Goal: Task Accomplishment & Management: Manage account settings

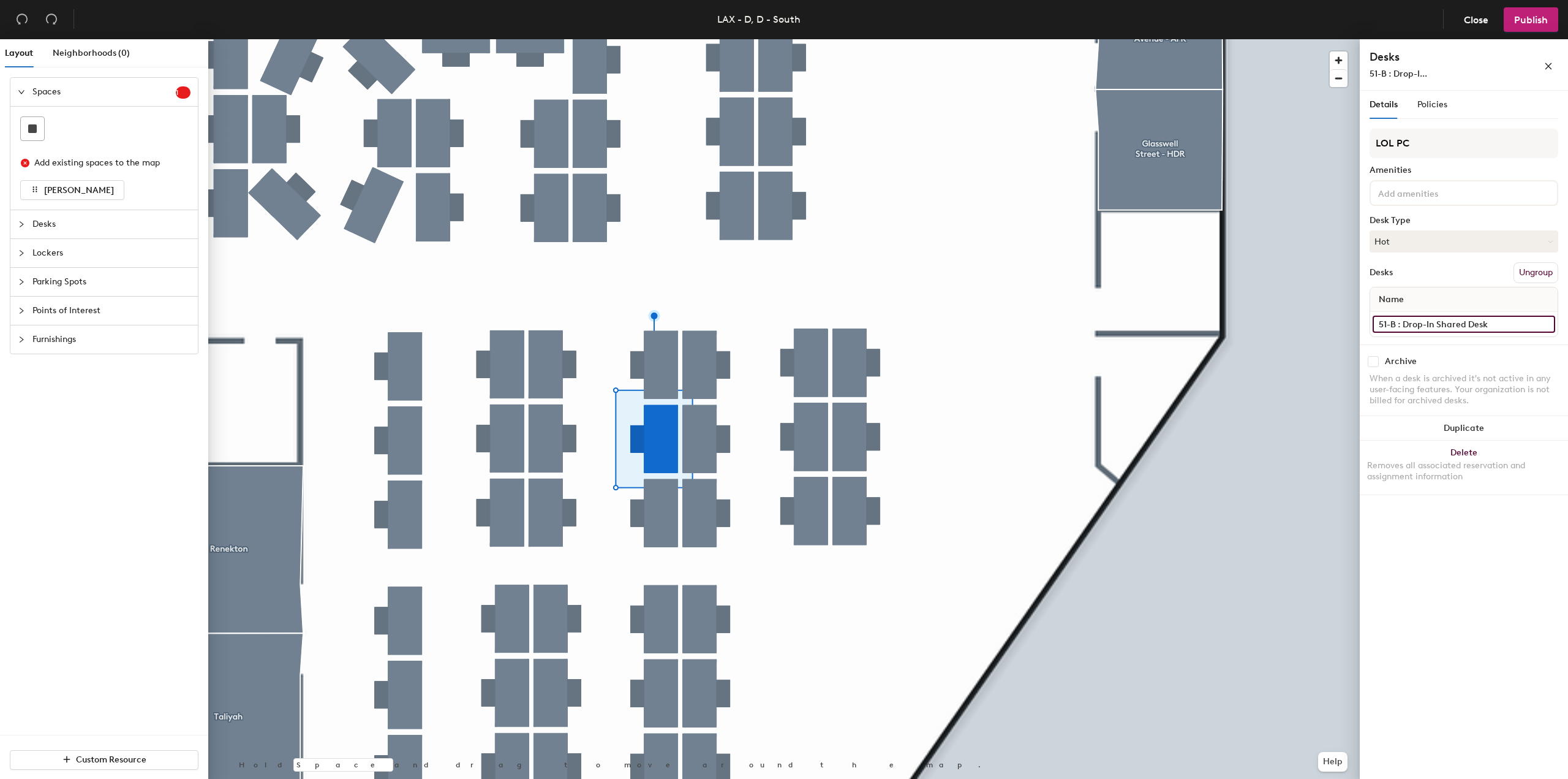
click at [1482, 324] on input "51-B : Drop-In Shared Desk" at bounding box center [1464, 324] width 183 height 17
type input "51-B : Drop"
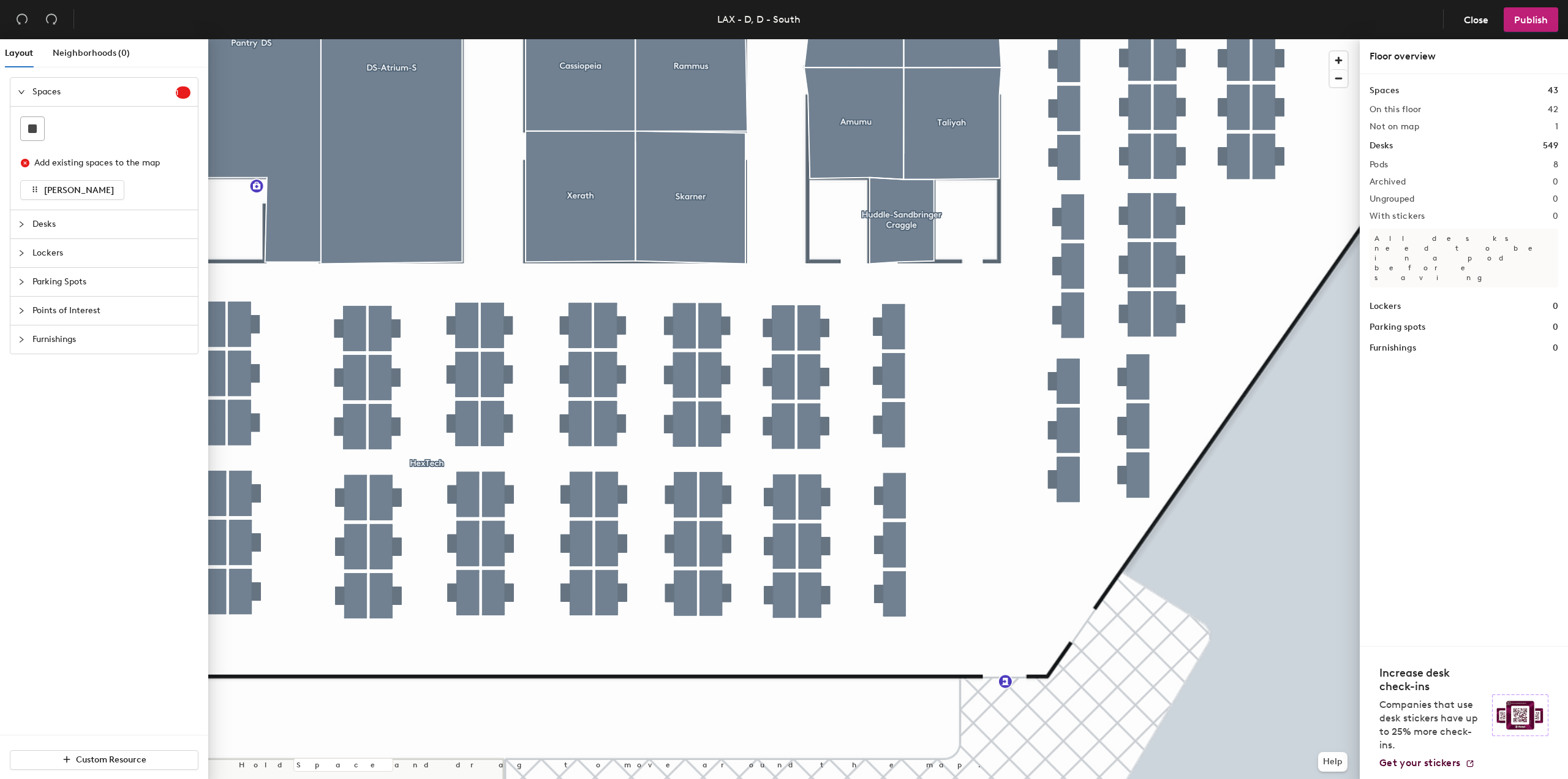
click at [975, 39] on div at bounding box center [784, 39] width 1152 height 0
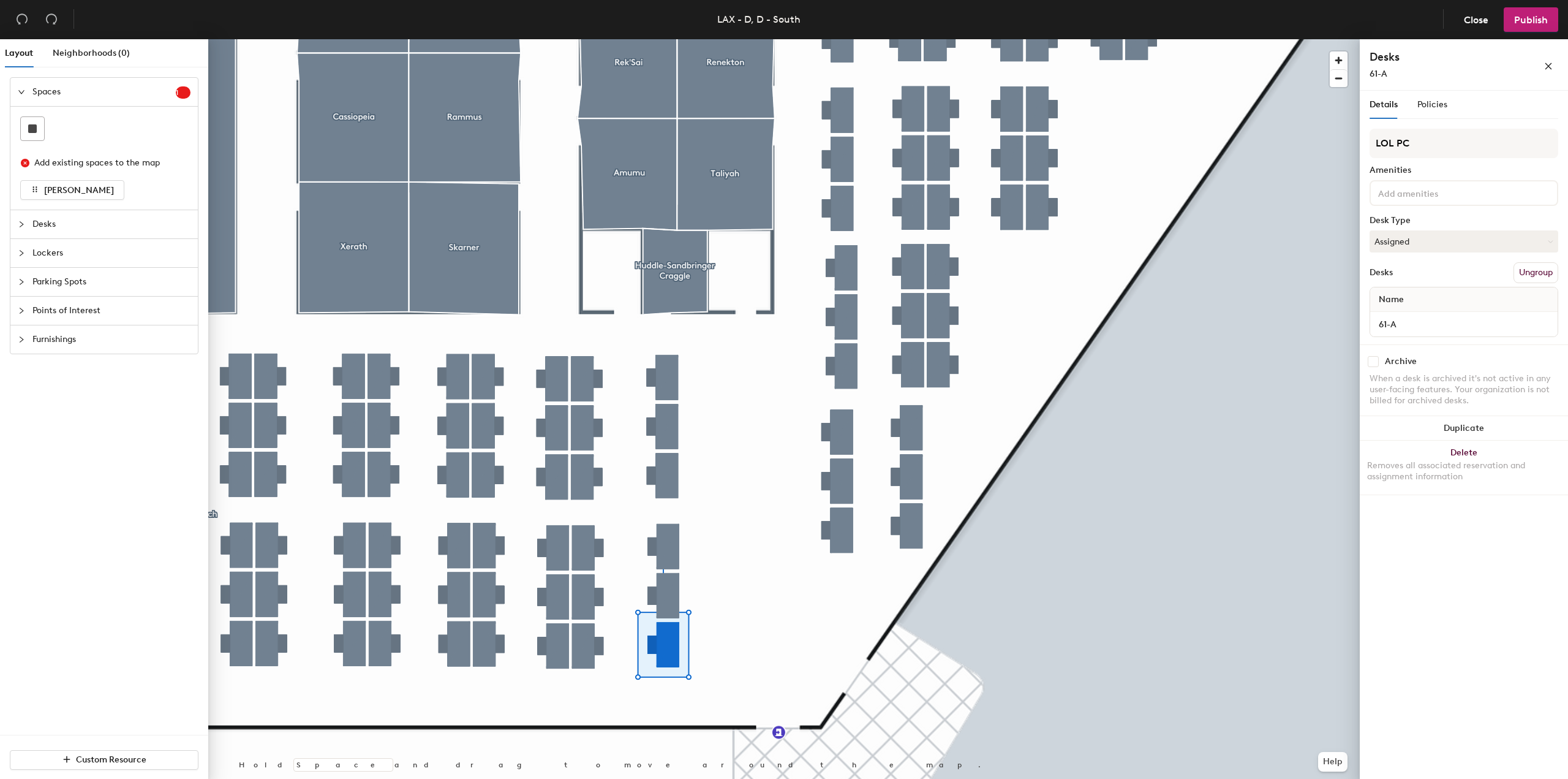
click at [727, 39] on div at bounding box center [784, 39] width 1152 height 0
click at [1481, 323] on input "61-C : Drop-In Shared Desk" at bounding box center [1464, 324] width 183 height 17
type input "61-C"
click at [1454, 242] on button "Hot" at bounding box center [1464, 241] width 189 height 22
click at [1417, 277] on div "Assigned" at bounding box center [1431, 279] width 123 height 18
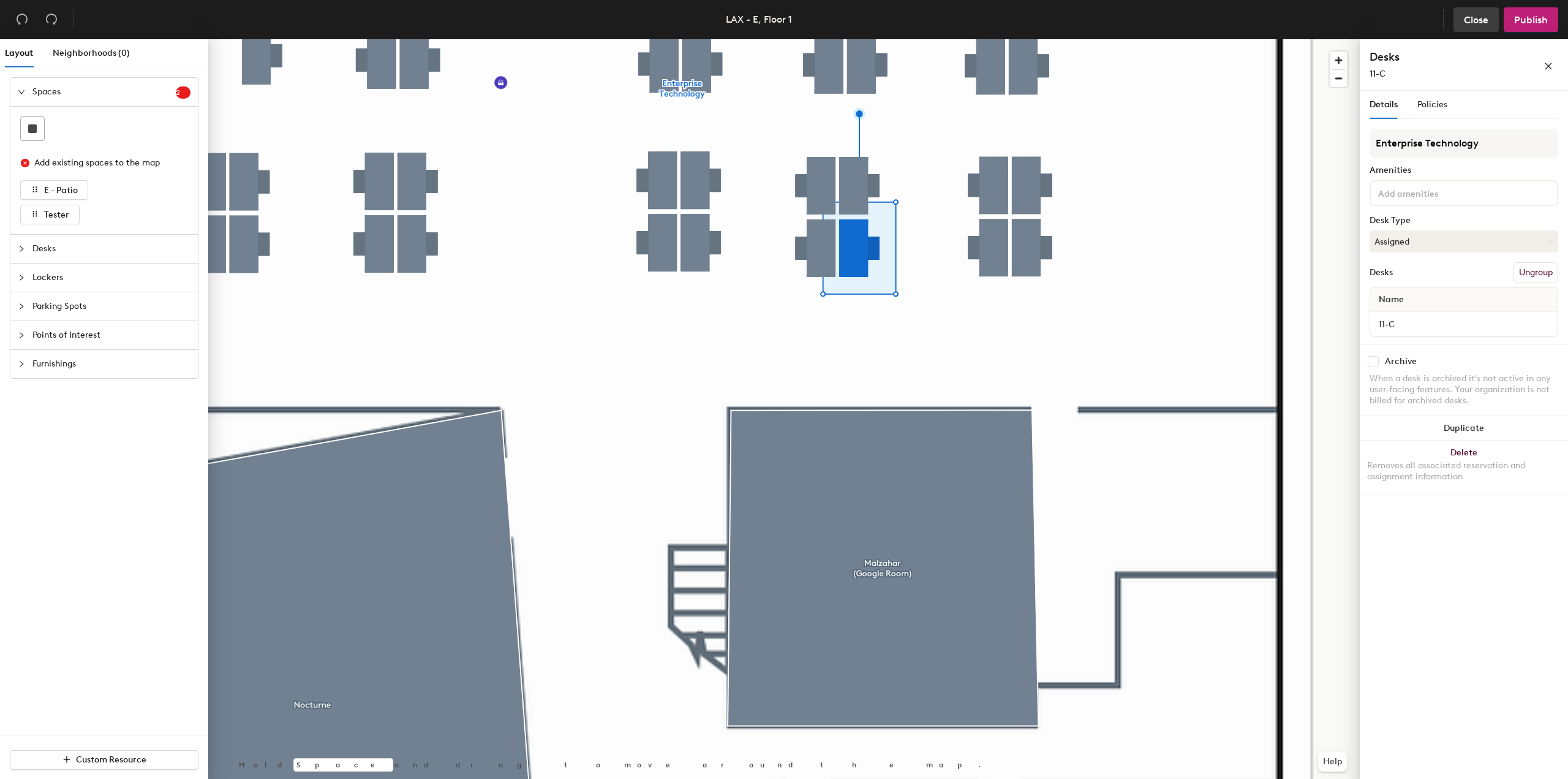
click at [1488, 18] on span "Close" at bounding box center [1476, 20] width 24 height 12
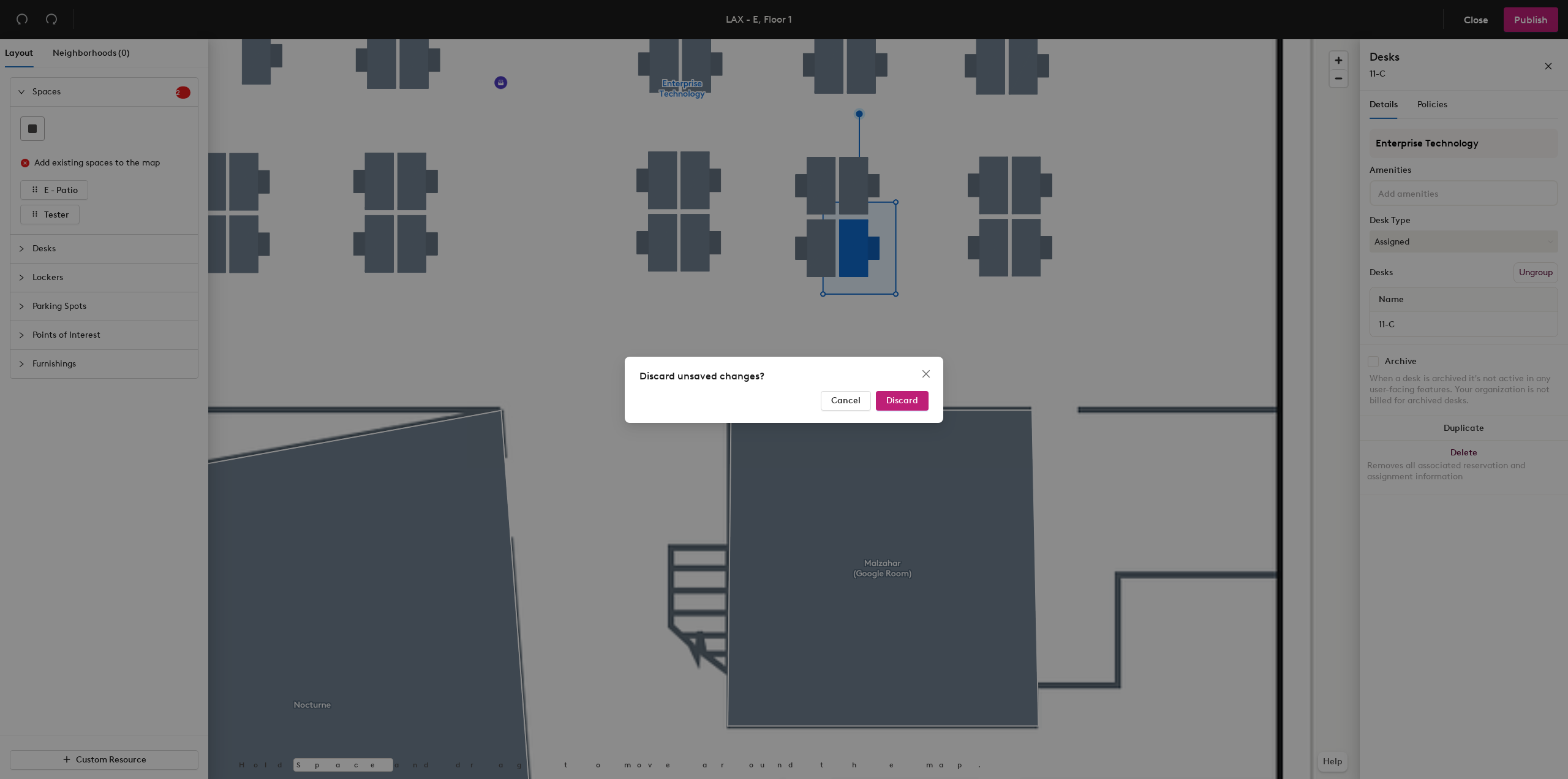
click at [914, 413] on div "Discard unsaved changes? Cancel Discard" at bounding box center [784, 390] width 319 height 66
click at [910, 404] on span "Discard" at bounding box center [902, 401] width 32 height 11
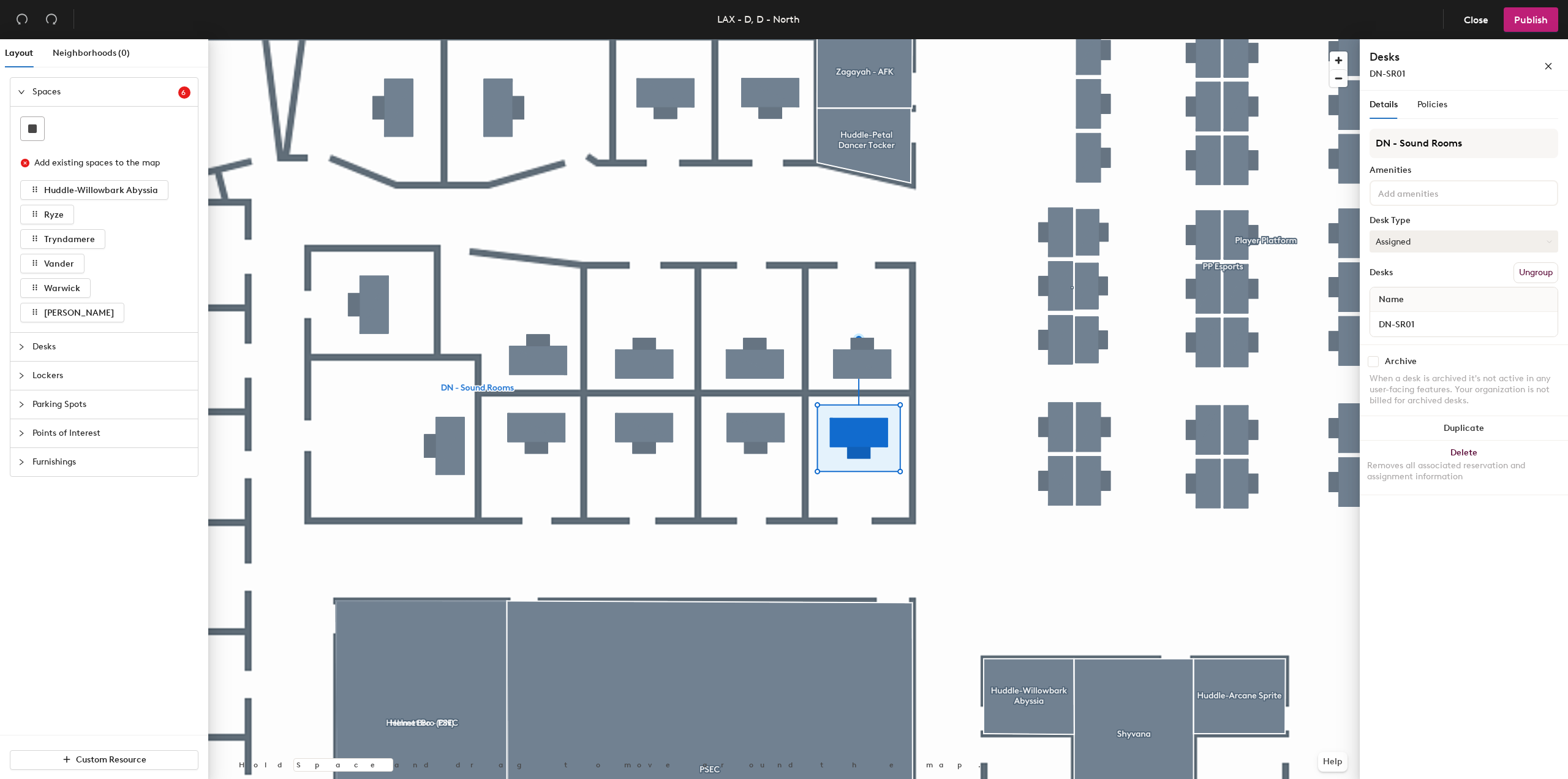
click at [1494, 244] on button "Assigned" at bounding box center [1464, 241] width 189 height 22
click at [1391, 311] on div "Hoteled" at bounding box center [1431, 316] width 123 height 18
click at [1528, 10] on button "Publish" at bounding box center [1530, 19] width 55 height 24
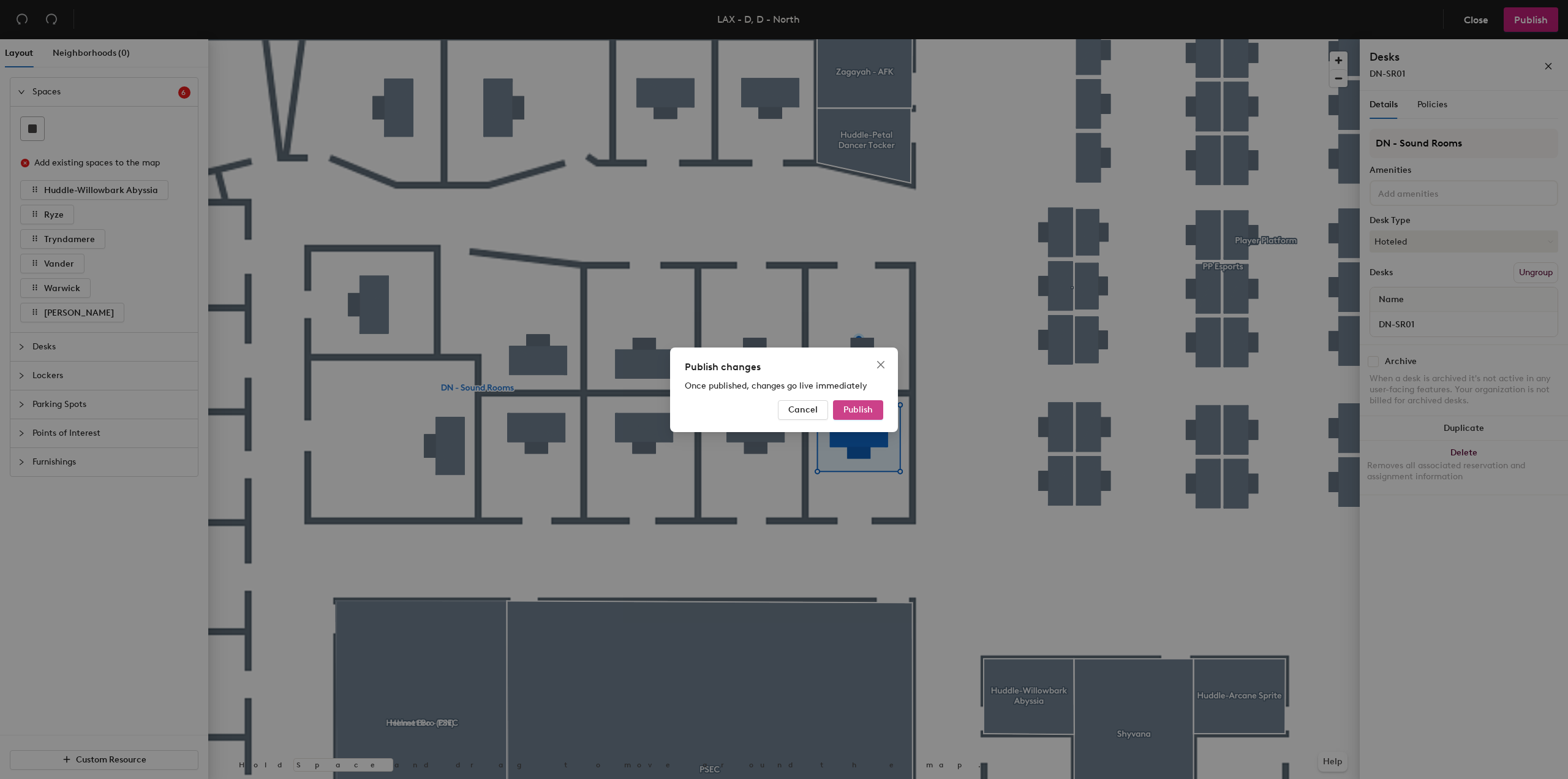
click at [855, 409] on span "Publish" at bounding box center [858, 409] width 30 height 11
